Goal: Task Accomplishment & Management: Use online tool/utility

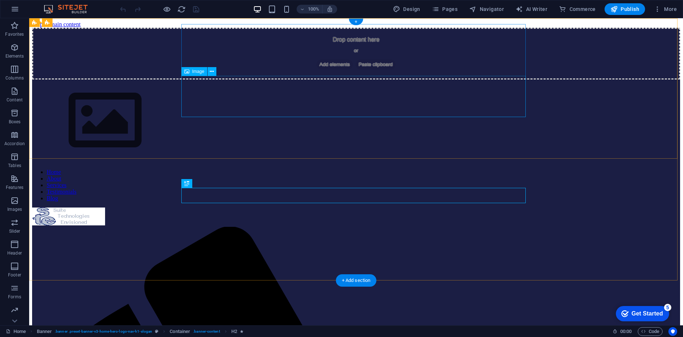
click at [229, 101] on figure at bounding box center [356, 122] width 648 height 84
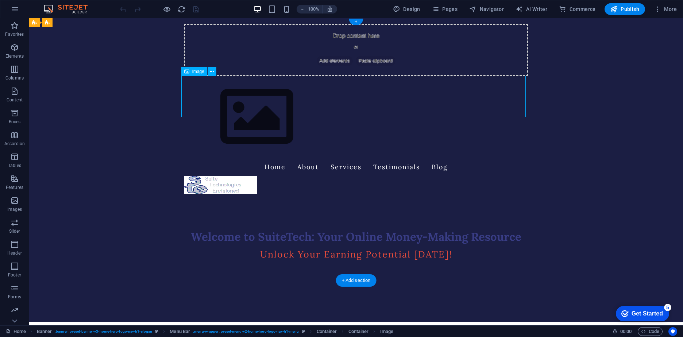
click at [223, 97] on figure at bounding box center [356, 117] width 345 height 82
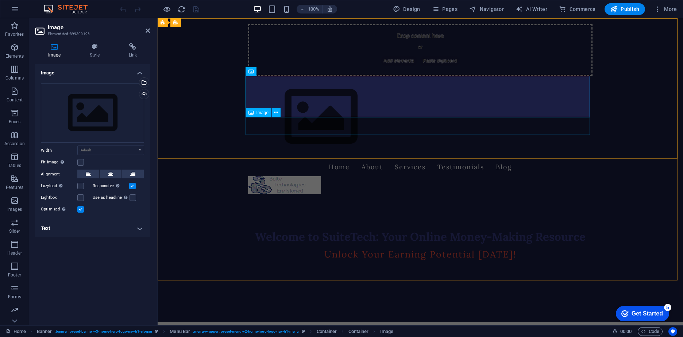
click at [306, 176] on figure at bounding box center [420, 185] width 345 height 18
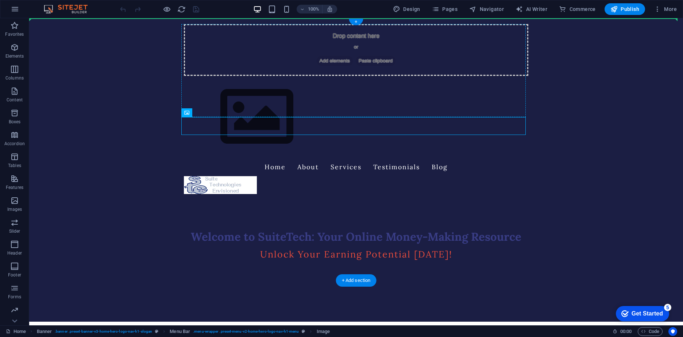
drag, startPoint x: 226, startPoint y: 123, endPoint x: 229, endPoint y: 100, distance: 23.5
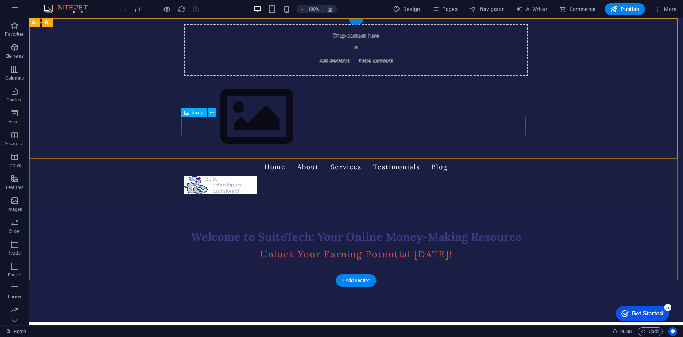
click at [208, 176] on figure at bounding box center [356, 185] width 345 height 18
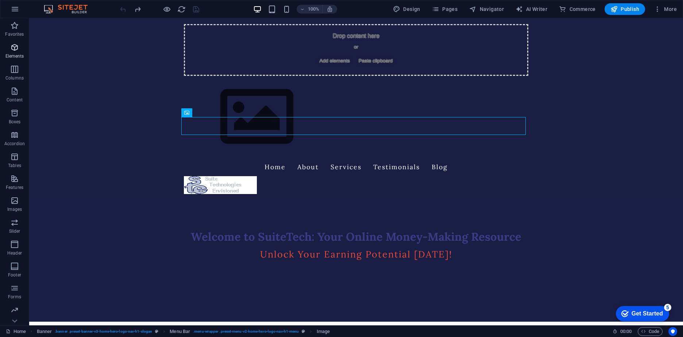
click at [15, 55] on p "Elements" at bounding box center [14, 56] width 19 height 6
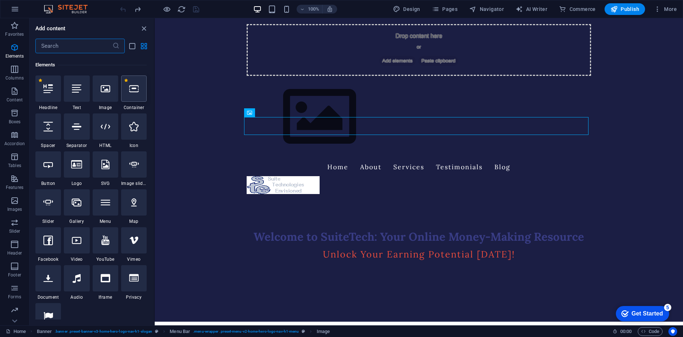
scroll to position [78, 0]
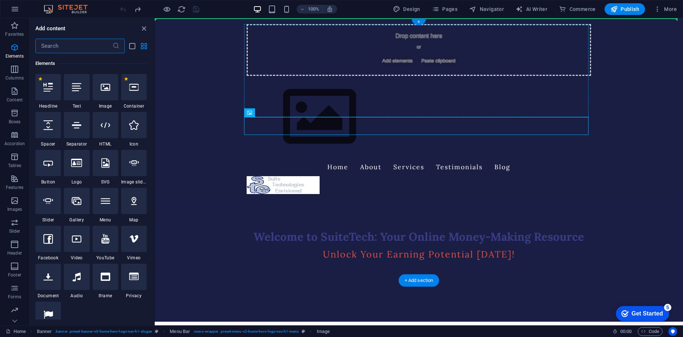
drag, startPoint x: 403, startPoint y: 131, endPoint x: 281, endPoint y: 96, distance: 126.8
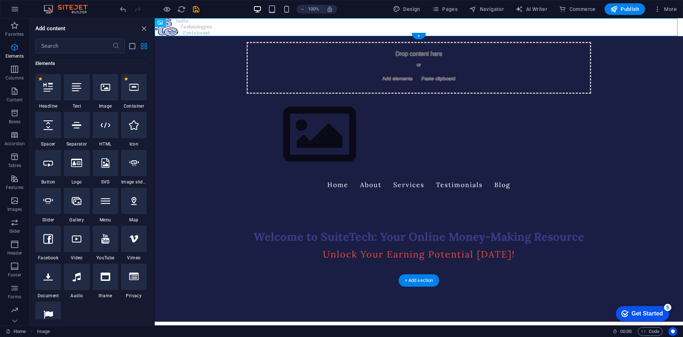
click at [275, 112] on figure at bounding box center [419, 135] width 345 height 82
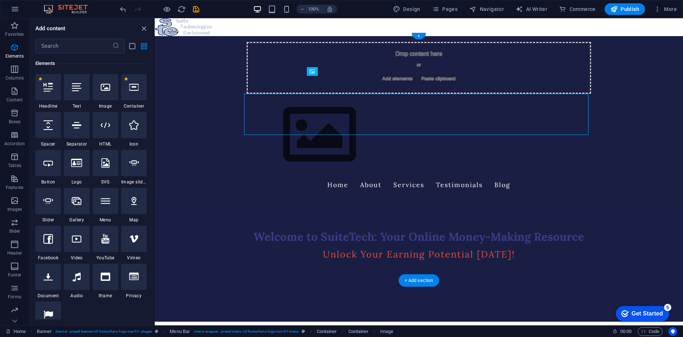
click at [275, 113] on figure at bounding box center [419, 135] width 345 height 82
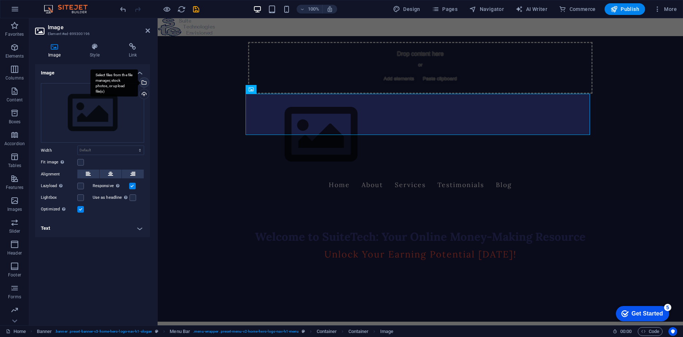
click at [144, 81] on div "Select files from the file manager, stock photos, or upload file(s)" at bounding box center [143, 83] width 11 height 11
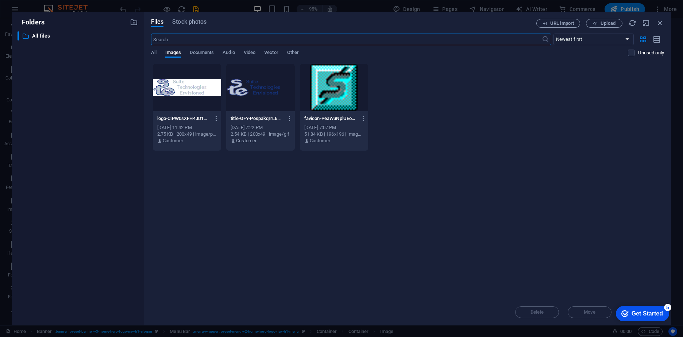
click at [187, 91] on div at bounding box center [187, 87] width 68 height 47
click at [187, 92] on div "1" at bounding box center [187, 87] width 68 height 47
drag, startPoint x: 187, startPoint y: 92, endPoint x: 30, endPoint y: 74, distance: 158.7
click at [187, 92] on div at bounding box center [187, 87] width 68 height 47
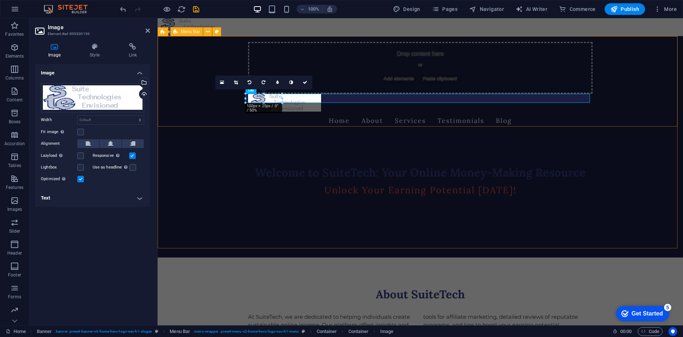
click at [203, 115] on div "Drop content here or Add elements Paste clipboard Home About Services Testimoni…" at bounding box center [421, 86] width 526 height 100
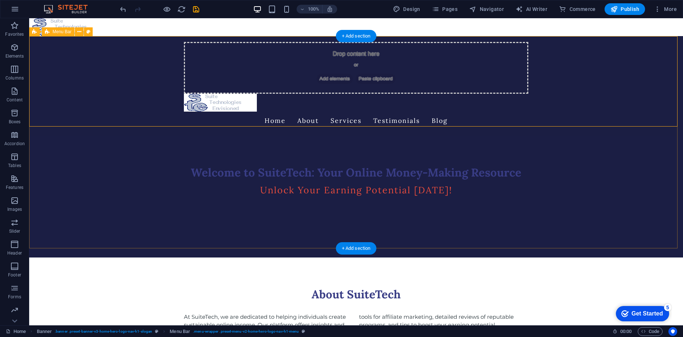
click at [135, 79] on div "Drop content here or Add elements Paste clipboard Home About Services Testimoni…" at bounding box center [356, 86] width 654 height 100
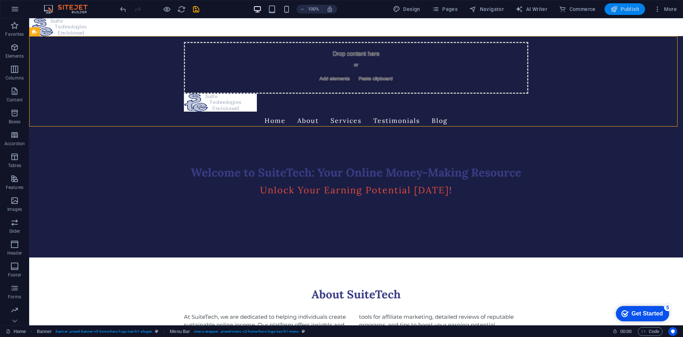
click at [625, 9] on span "Publish" at bounding box center [625, 8] width 29 height 7
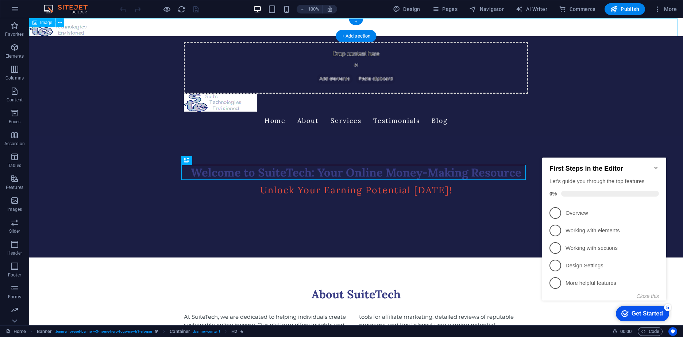
click at [108, 26] on figure at bounding box center [356, 27] width 654 height 18
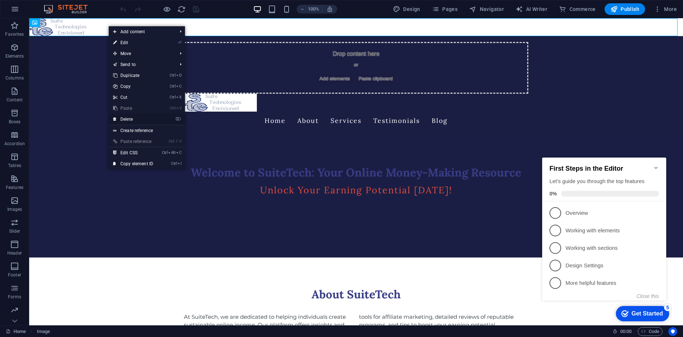
click at [127, 119] on link "⌦ Delete" at bounding box center [133, 119] width 49 height 11
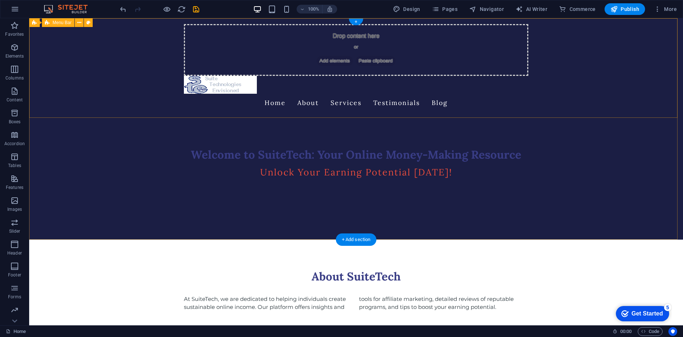
click at [113, 91] on div "Drop content here or Add elements Paste clipboard Home About Services Testimoni…" at bounding box center [356, 68] width 654 height 100
click at [224, 84] on figure at bounding box center [356, 85] width 345 height 18
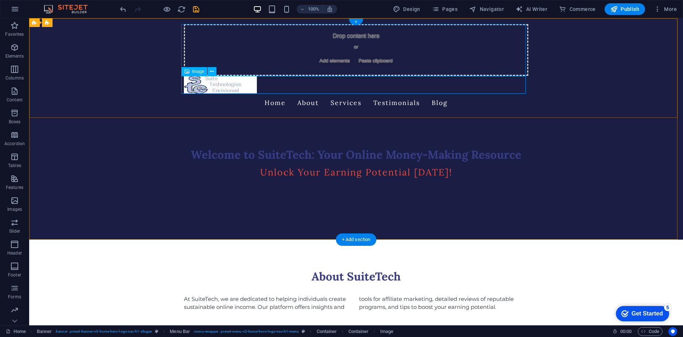
click at [211, 82] on figure at bounding box center [356, 85] width 345 height 18
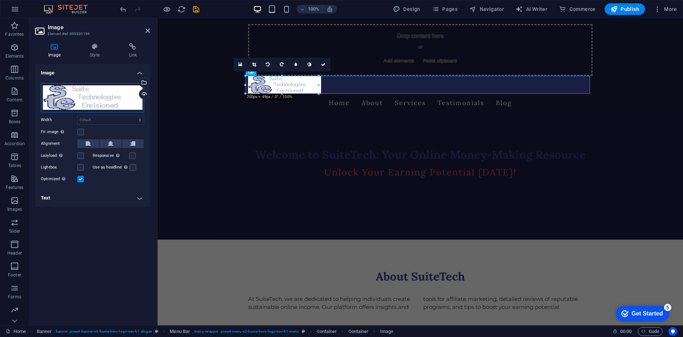
click at [105, 95] on div "Drag files here, click to choose files or select files from Files or our free s…" at bounding box center [92, 97] width 103 height 29
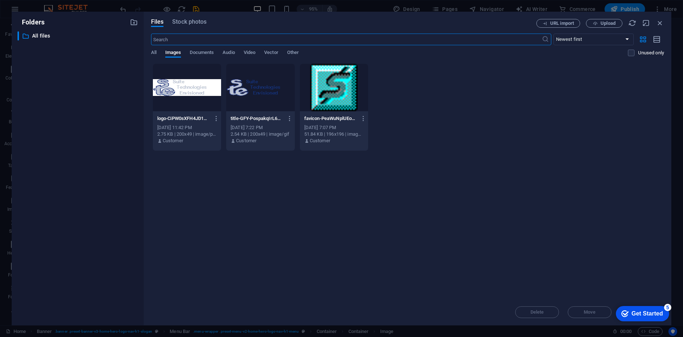
click at [187, 96] on div at bounding box center [187, 87] width 68 height 47
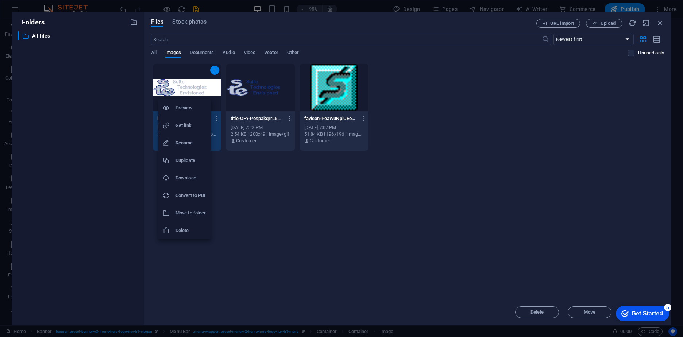
click at [83, 97] on div at bounding box center [341, 168] width 683 height 337
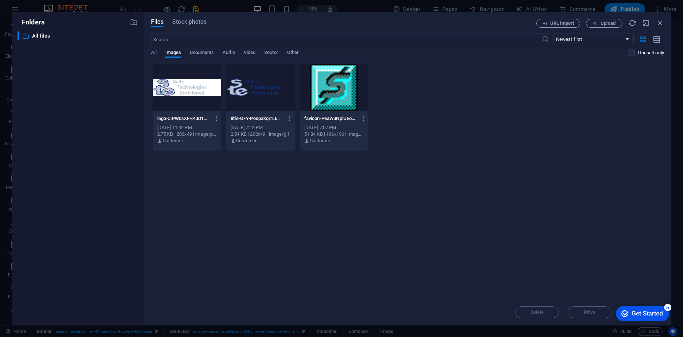
click at [191, 88] on div at bounding box center [187, 87] width 68 height 47
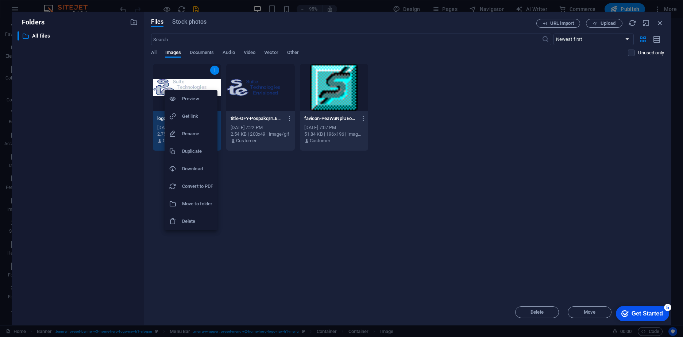
click at [214, 68] on div at bounding box center [341, 168] width 683 height 337
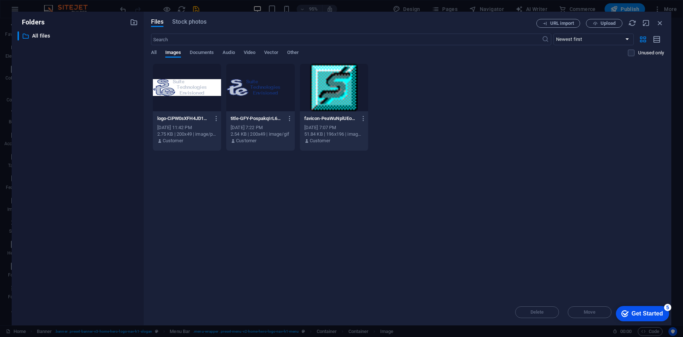
click at [189, 87] on div at bounding box center [187, 87] width 68 height 47
click at [278, 68] on div at bounding box center [260, 87] width 68 height 47
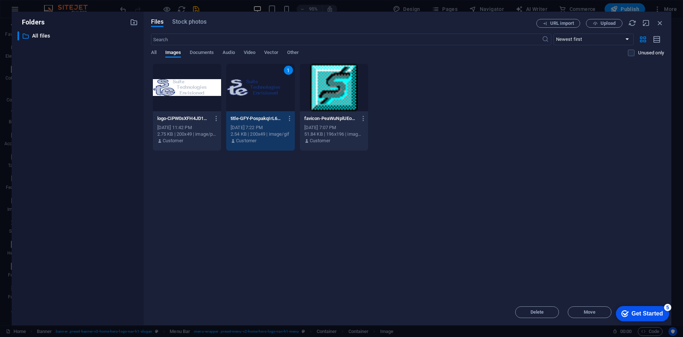
click at [183, 66] on div at bounding box center [187, 87] width 68 height 47
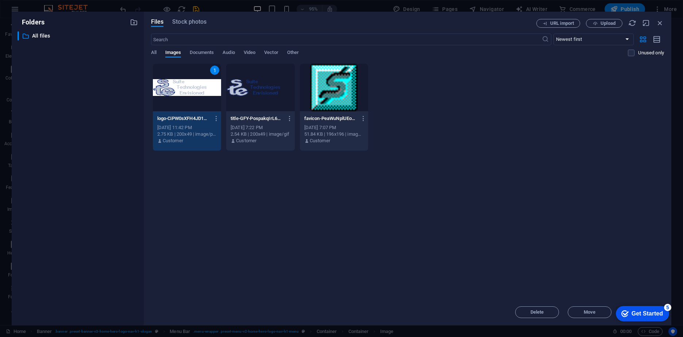
click at [177, 86] on div "1" at bounding box center [187, 87] width 68 height 47
click at [218, 115] on icon "button" at bounding box center [216, 118] width 7 height 7
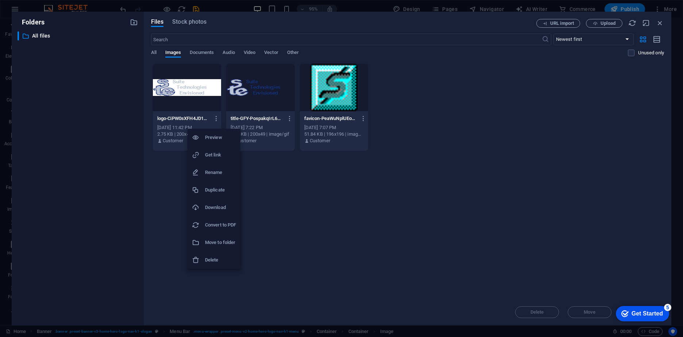
click at [97, 155] on div at bounding box center [341, 168] width 683 height 337
click at [216, 115] on button "button" at bounding box center [215, 119] width 10 height 12
click at [76, 135] on div at bounding box center [341, 168] width 683 height 337
click at [132, 20] on icon "button" at bounding box center [134, 22] width 8 height 8
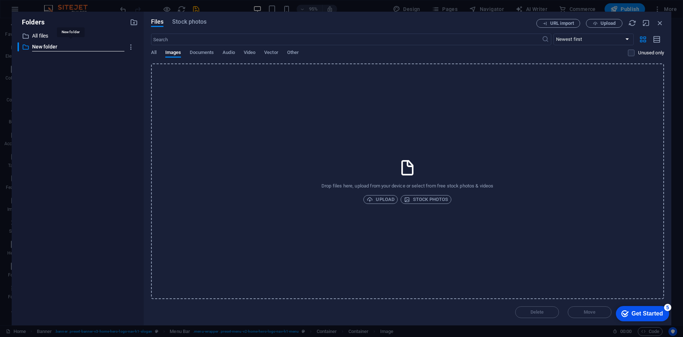
click at [84, 110] on div "​ All files All files ​ New folder New folder" at bounding box center [78, 175] width 120 height 288
click at [382, 196] on span "Upload" at bounding box center [381, 199] width 28 height 9
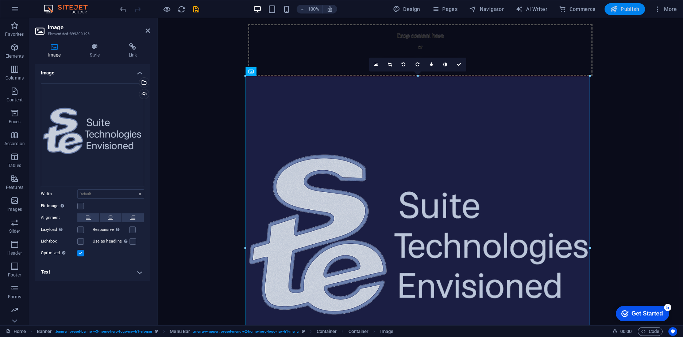
click at [621, 4] on button "Publish" at bounding box center [625, 9] width 41 height 12
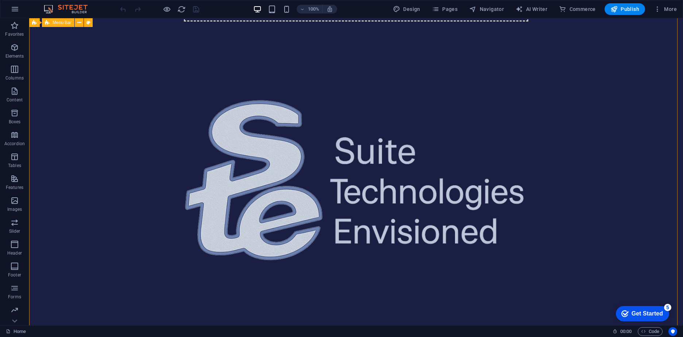
scroll to position [37, 0]
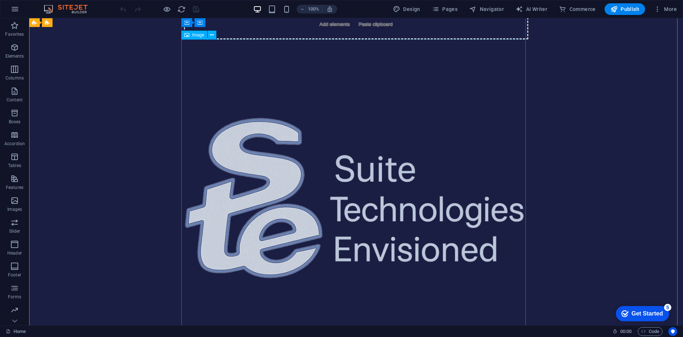
click at [295, 189] on figure at bounding box center [356, 211] width 345 height 345
click at [294, 189] on figure at bounding box center [356, 211] width 345 height 345
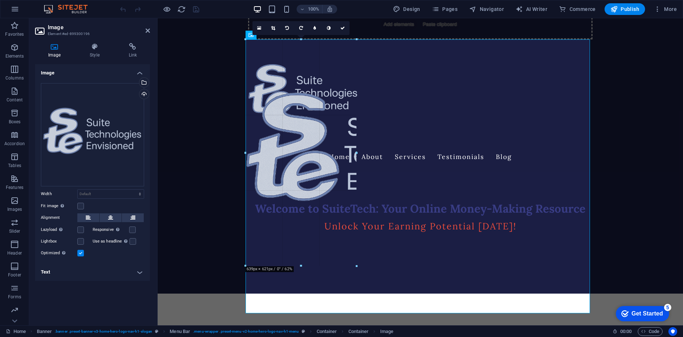
drag, startPoint x: 591, startPoint y: 40, endPoint x: 143, endPoint y: 278, distance: 506.4
type input "623"
select select "px"
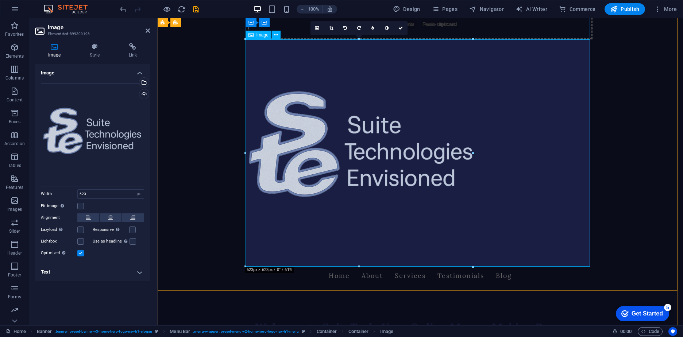
click at [456, 115] on figure at bounding box center [420, 152] width 345 height 227
click at [350, 154] on figure at bounding box center [420, 152] width 345 height 227
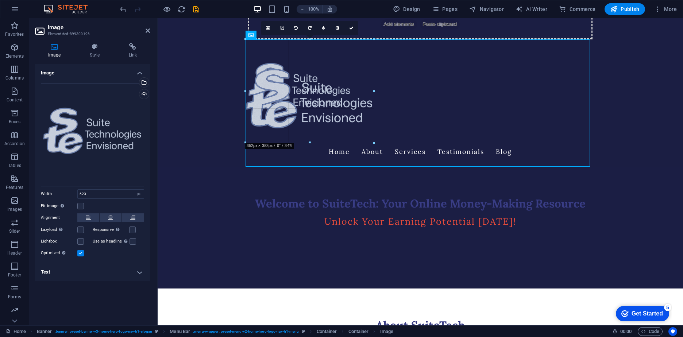
drag, startPoint x: 245, startPoint y: 265, endPoint x: 211, endPoint y: 25, distance: 243.0
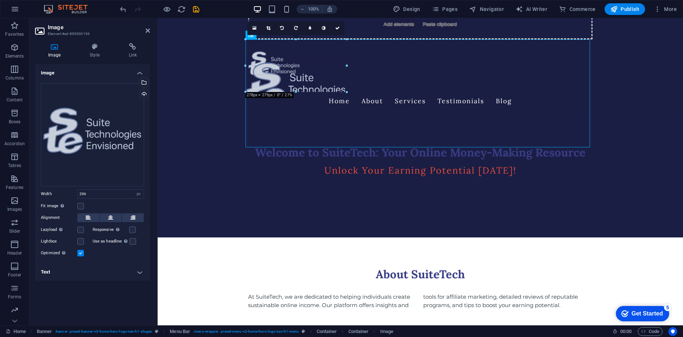
drag, startPoint x: 247, startPoint y: 147, endPoint x: 146, endPoint y: 33, distance: 152.1
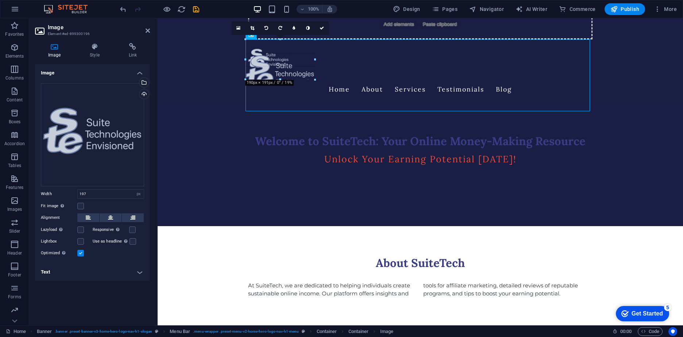
drag, startPoint x: 246, startPoint y: 110, endPoint x: 279, endPoint y: 66, distance: 55.5
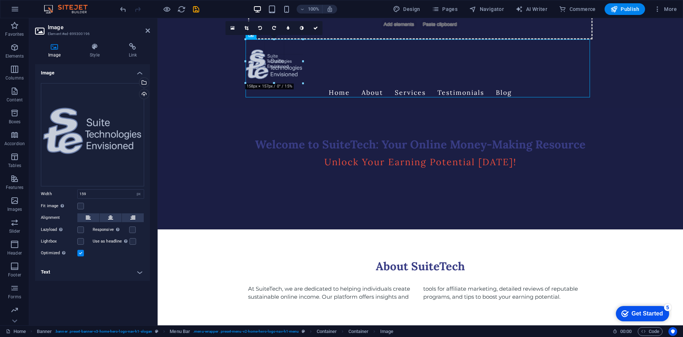
drag, startPoint x: 246, startPoint y: 97, endPoint x: 107, endPoint y: 56, distance: 145.3
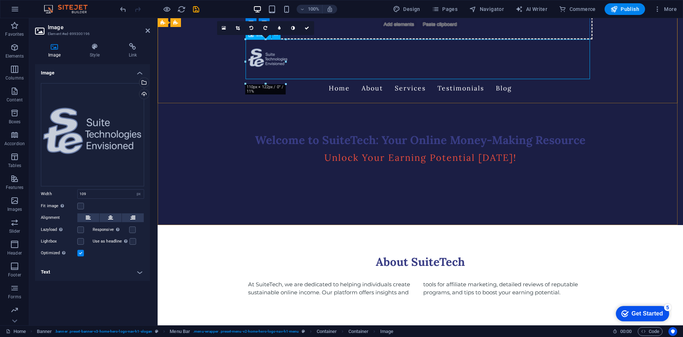
click at [260, 57] on figure at bounding box center [420, 59] width 345 height 40
drag, startPoint x: 287, startPoint y: 59, endPoint x: 319, endPoint y: 57, distance: 31.8
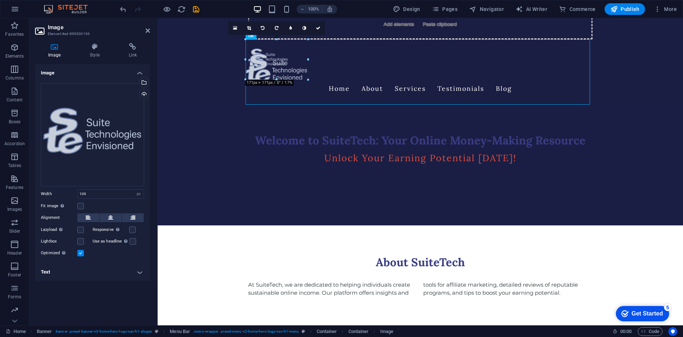
drag, startPoint x: 286, startPoint y: 59, endPoint x: 286, endPoint y: 66, distance: 6.2
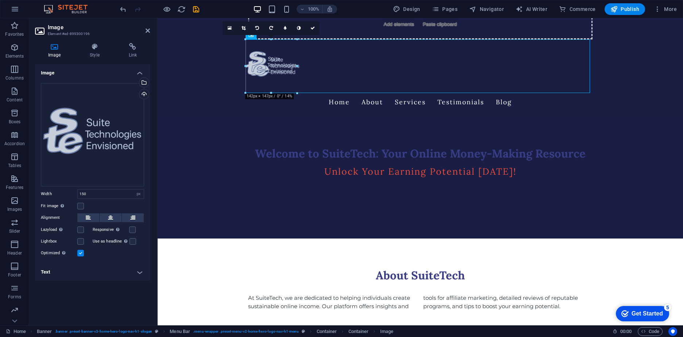
drag, startPoint x: 246, startPoint y: 93, endPoint x: 90, endPoint y: 61, distance: 158.9
type input "141"
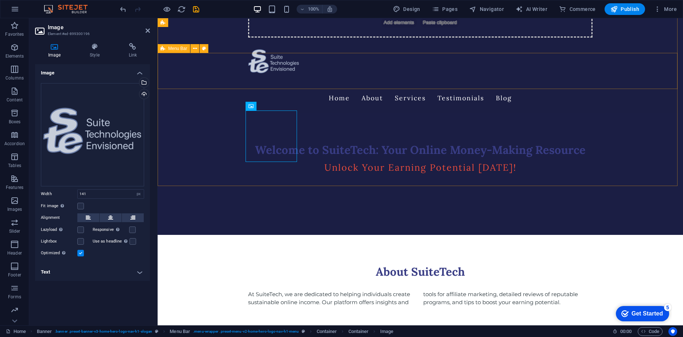
scroll to position [0, 0]
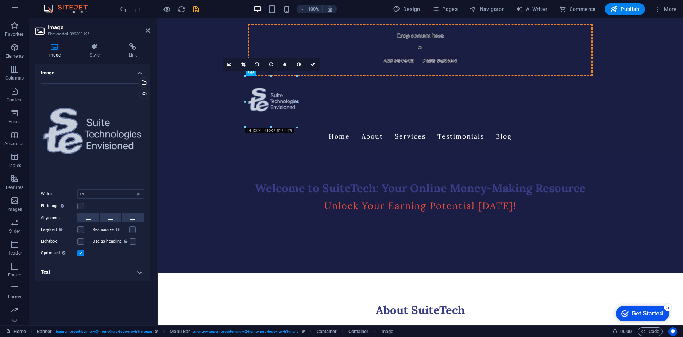
drag, startPoint x: 270, startPoint y: 105, endPoint x: 280, endPoint y: 48, distance: 58.6
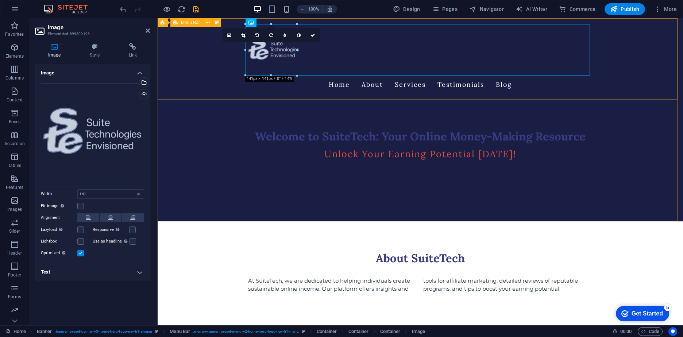
click at [195, 62] on div "Home About Services Testimonials Blog" at bounding box center [421, 58] width 526 height 81
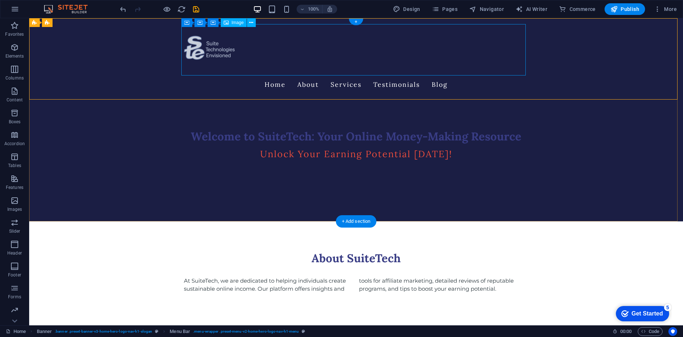
click at [206, 54] on figure at bounding box center [356, 49] width 345 height 51
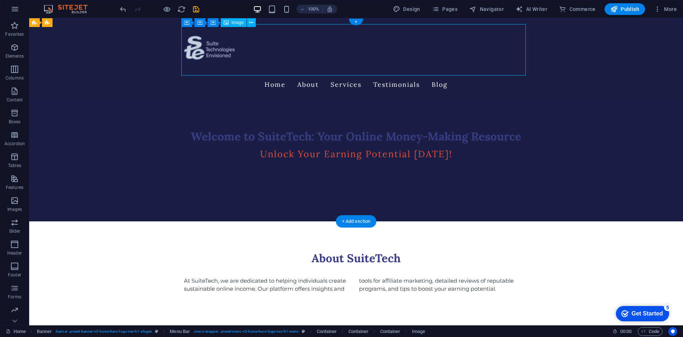
click at [216, 53] on figure at bounding box center [356, 49] width 345 height 51
select select "px"
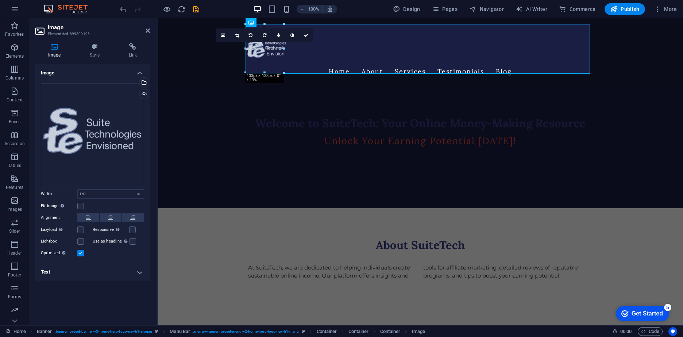
drag, startPoint x: 246, startPoint y: 76, endPoint x: 105, endPoint y: 45, distance: 144.2
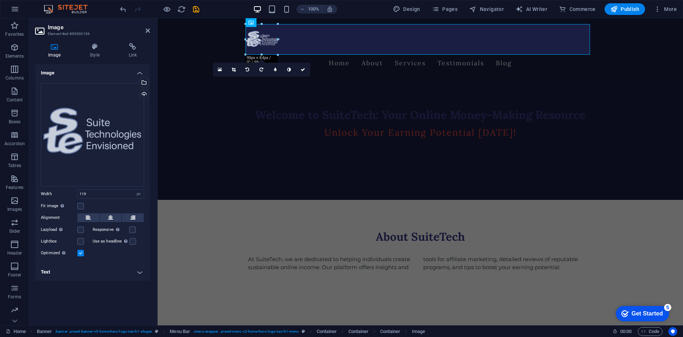
drag, startPoint x: 287, startPoint y: 66, endPoint x: 270, endPoint y: 53, distance: 21.4
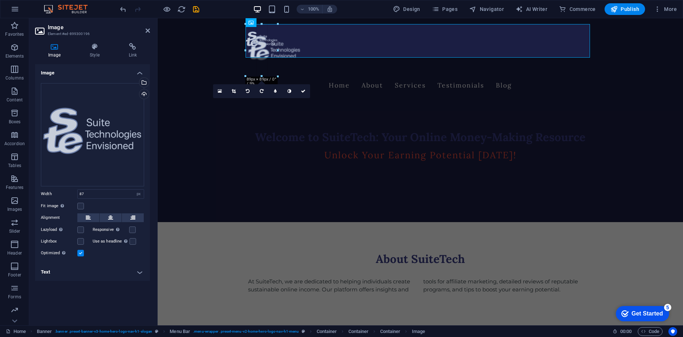
drag, startPoint x: 278, startPoint y: 55, endPoint x: 138, endPoint y: 38, distance: 141.3
type input "143"
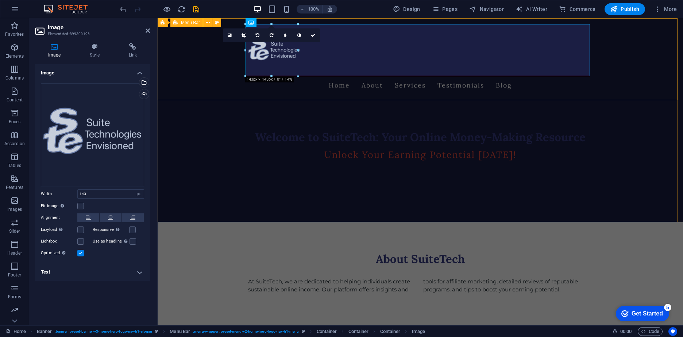
drag, startPoint x: 195, startPoint y: 58, endPoint x: 323, endPoint y: 58, distance: 128.9
click at [323, 57] on div "Home About Services Testimonials Blog" at bounding box center [421, 59] width 526 height 82
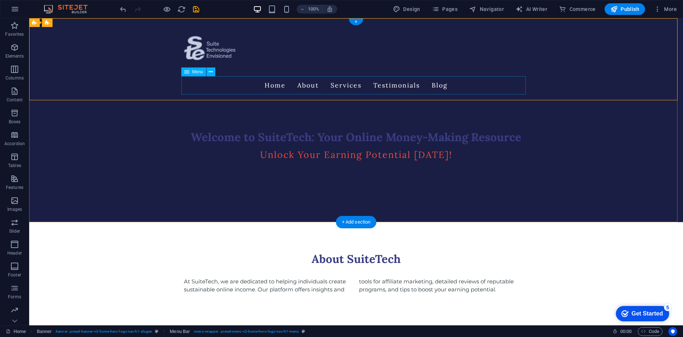
click at [305, 79] on nav "Home About Services Testimonials Blog" at bounding box center [356, 85] width 345 height 18
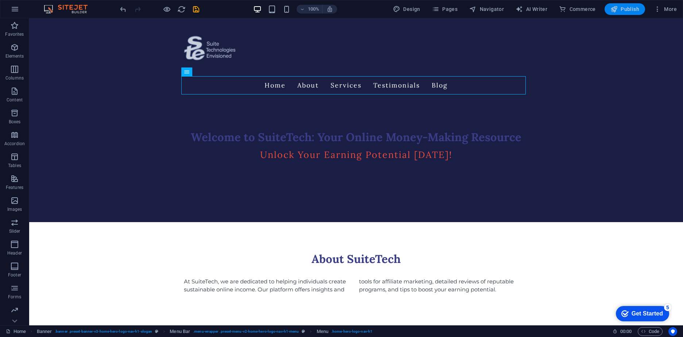
click at [628, 9] on span "Publish" at bounding box center [625, 8] width 29 height 7
